Goal: Task Accomplishment & Management: Use online tool/utility

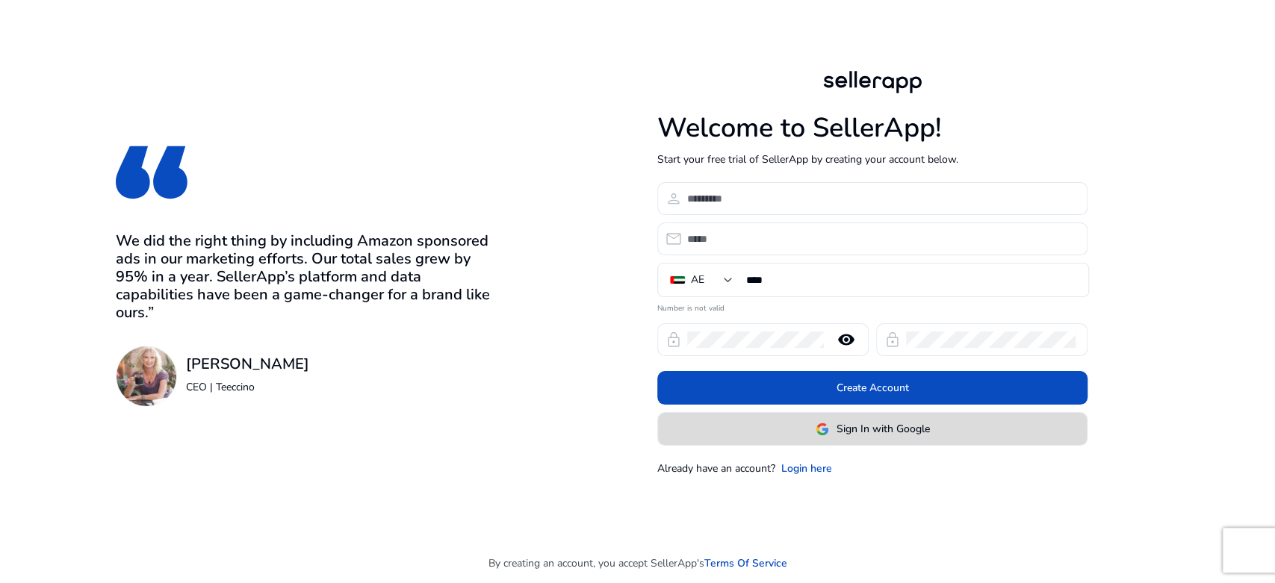
click at [857, 420] on span at bounding box center [872, 429] width 429 height 36
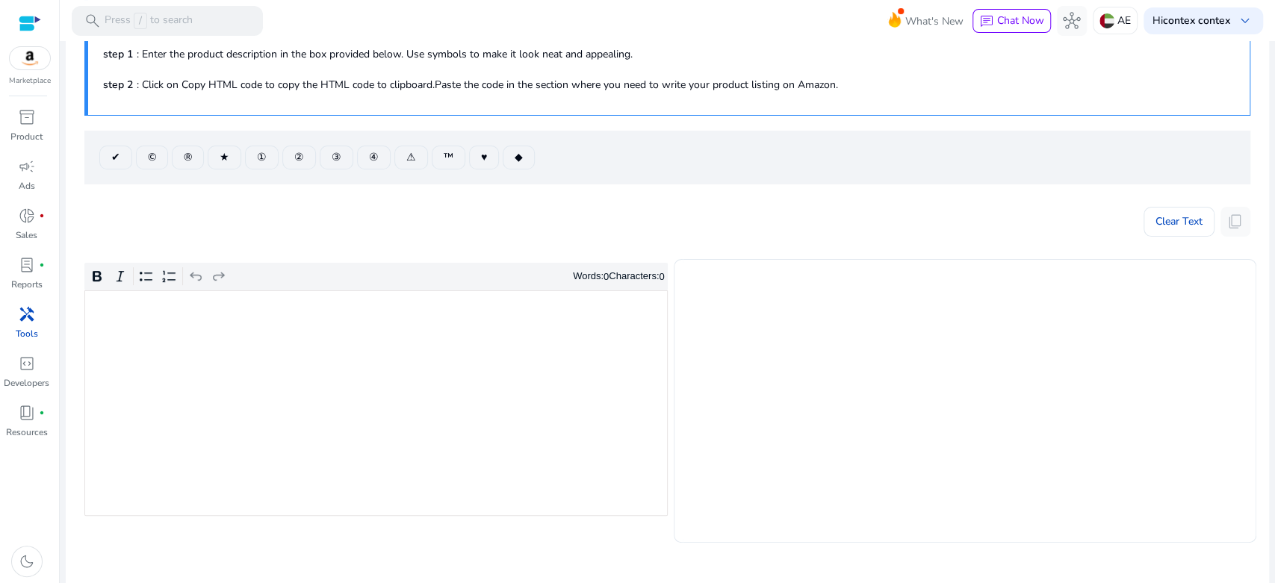
scroll to position [166, 0]
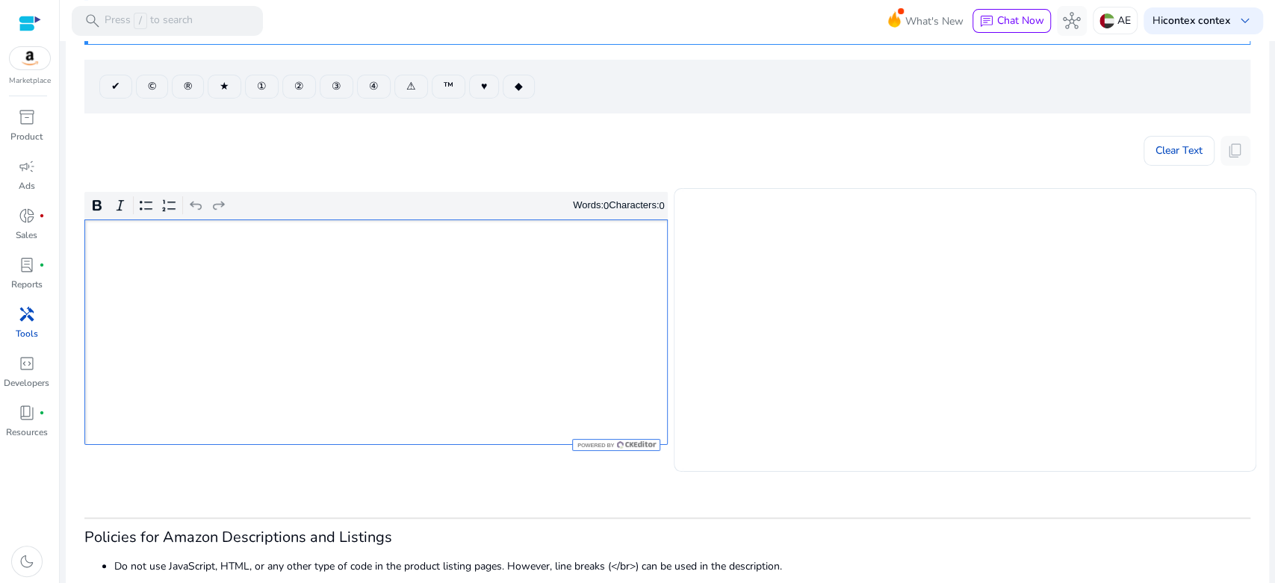
click at [548, 322] on div "Rich Text Editor. Editing area: main. Press Alt+0 for help." at bounding box center [375, 333] width 583 height 226
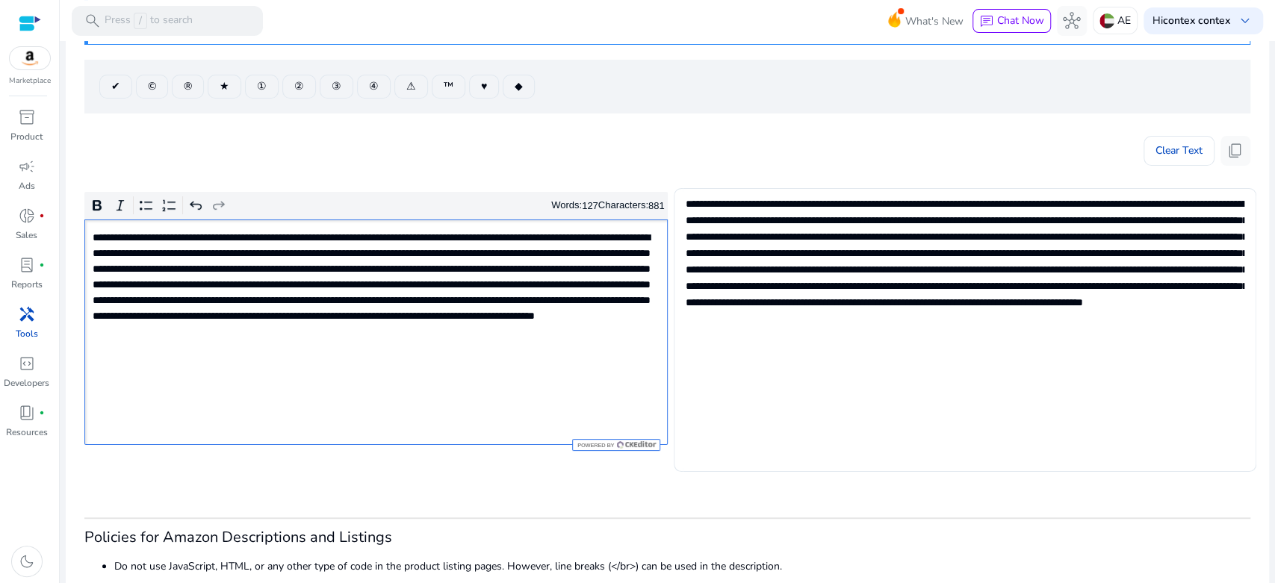
scroll to position [0, 0]
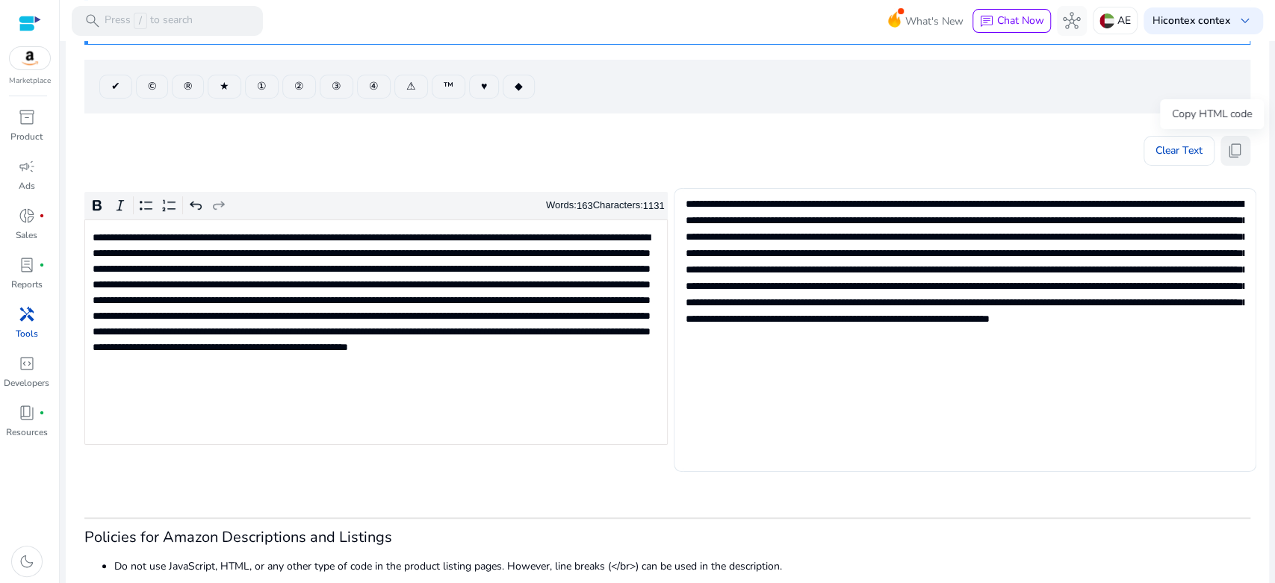
drag, startPoint x: 1225, startPoint y: 158, endPoint x: 753, endPoint y: 40, distance: 487.2
click at [1226, 157] on span "content_copy" at bounding box center [1235, 151] width 18 height 18
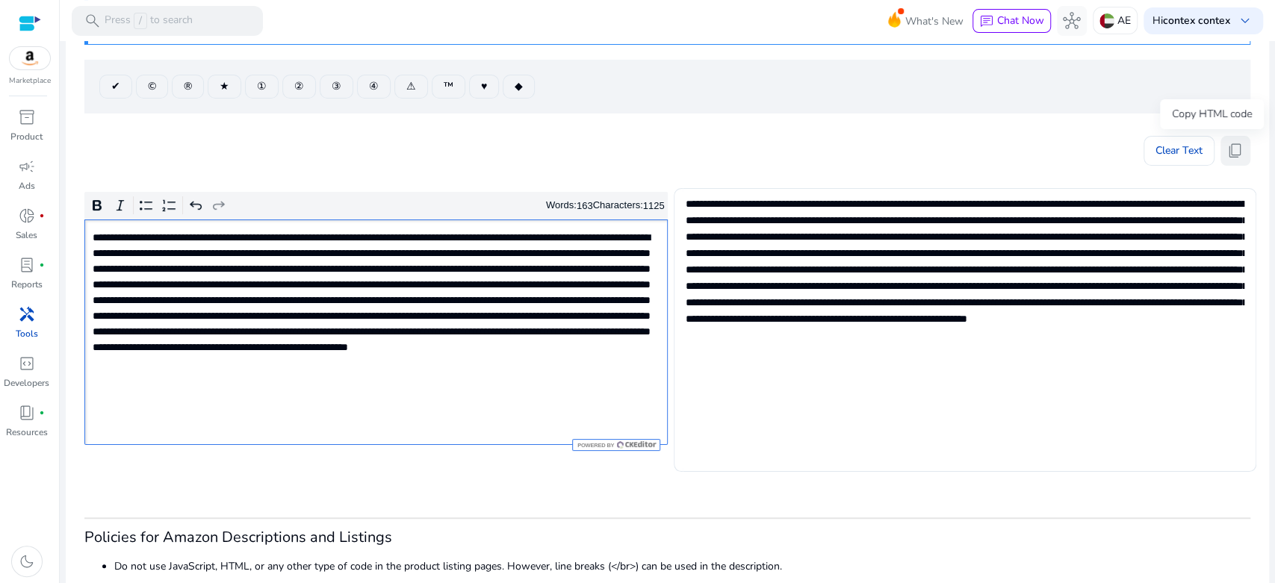
click at [1230, 152] on span "content_copy" at bounding box center [1235, 151] width 18 height 18
click at [1226, 152] on span "content_copy" at bounding box center [1235, 151] width 18 height 18
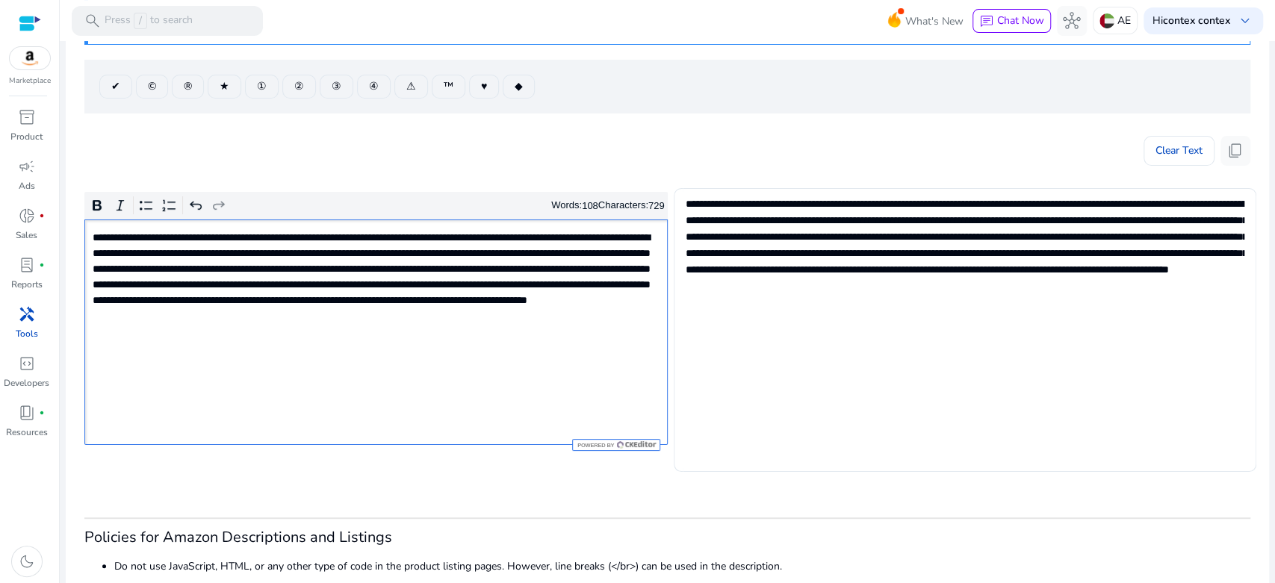
type textarea "**********"
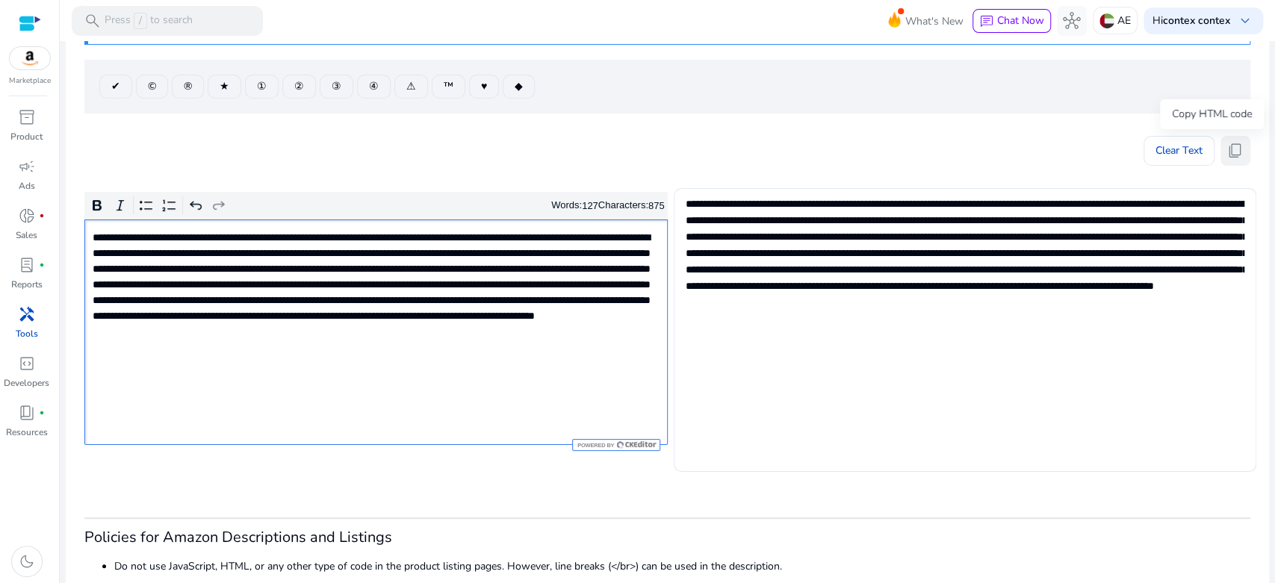
click at [1237, 149] on button "content_copy" at bounding box center [1235, 151] width 30 height 30
